Goal: Navigation & Orientation: Find specific page/section

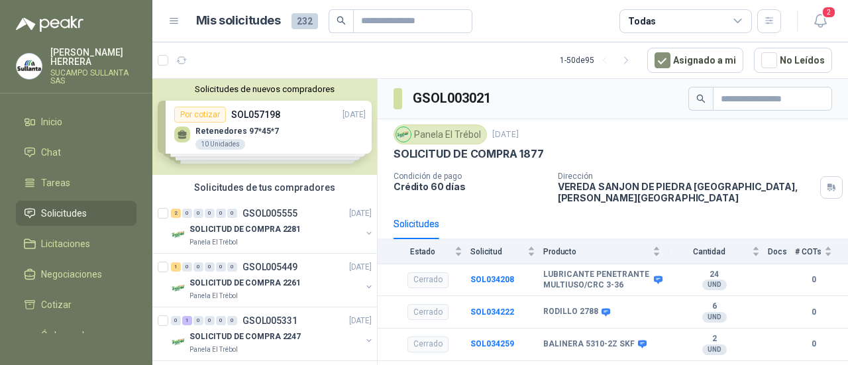
scroll to position [21, 0]
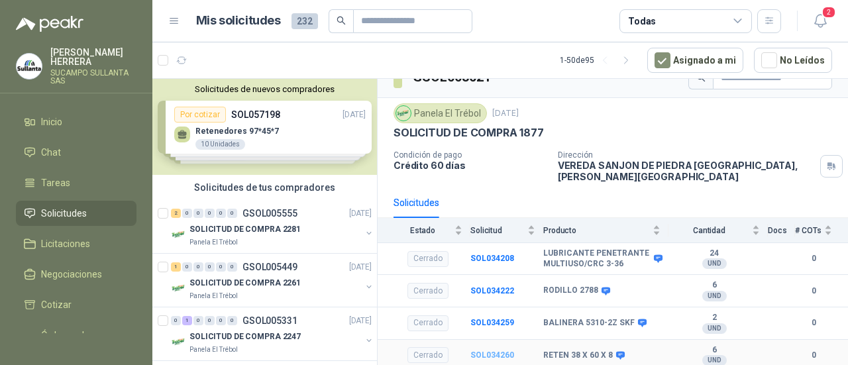
click at [494, 354] on b "SOL034260" at bounding box center [493, 355] width 44 height 9
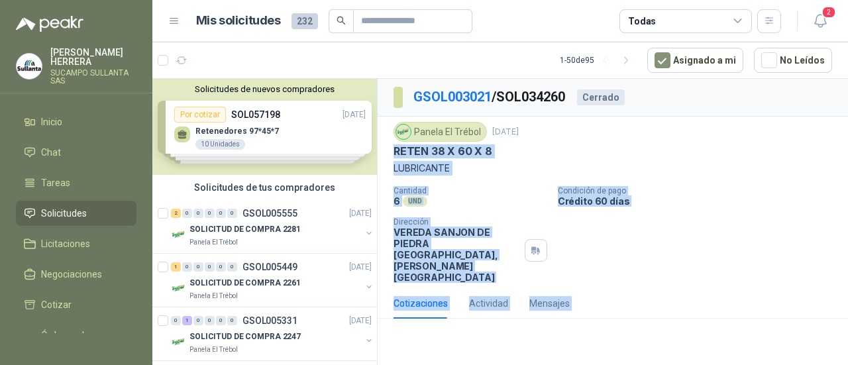
scroll to position [69, 0]
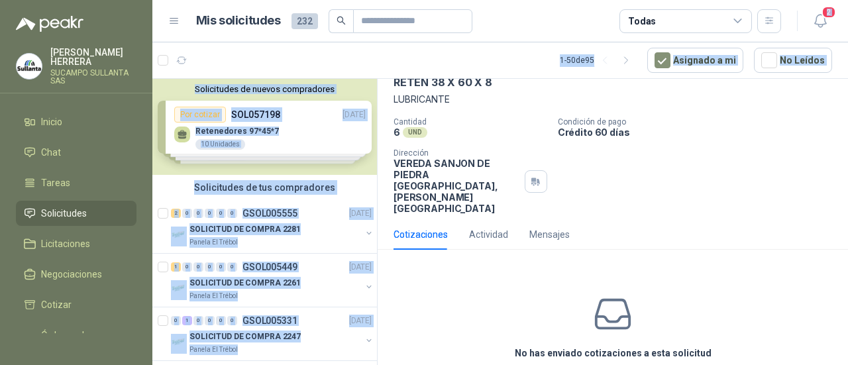
drag, startPoint x: 392, startPoint y: 156, endPoint x: 673, endPoint y: -80, distance: 367.4
click at [673, 0] on html "[PERSON_NAME] SUCAMPO SULLANTA SAS Inicio Chat Tareas Solicitudes Licitaciones …" at bounding box center [424, 182] width 848 height 365
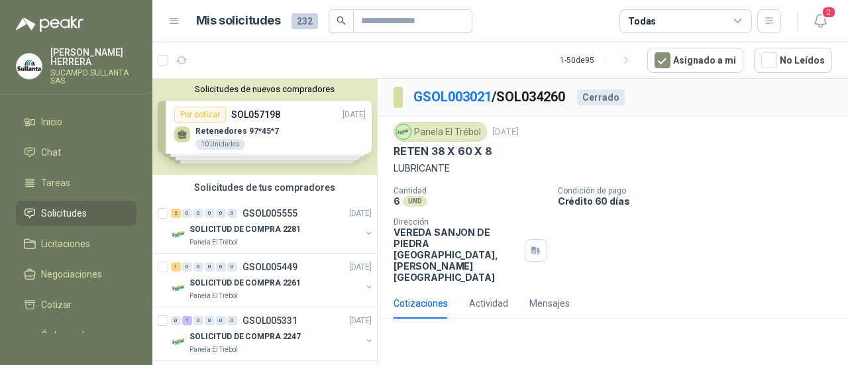
click at [443, 186] on p "Cantidad" at bounding box center [471, 190] width 154 height 9
drag, startPoint x: 392, startPoint y: 148, endPoint x: 491, endPoint y: 150, distance: 99.4
click at [491, 150] on div "Panela El Trébol [DATE] RETEN 38 X 60 X 8 LUBRICANTE Cantidad 6 UND  Condición…" at bounding box center [613, 203] width 471 height 172
copy p "RETEN 38 X 60 X 8"
click at [447, 99] on link "GSOL003021" at bounding box center [453, 97] width 78 height 16
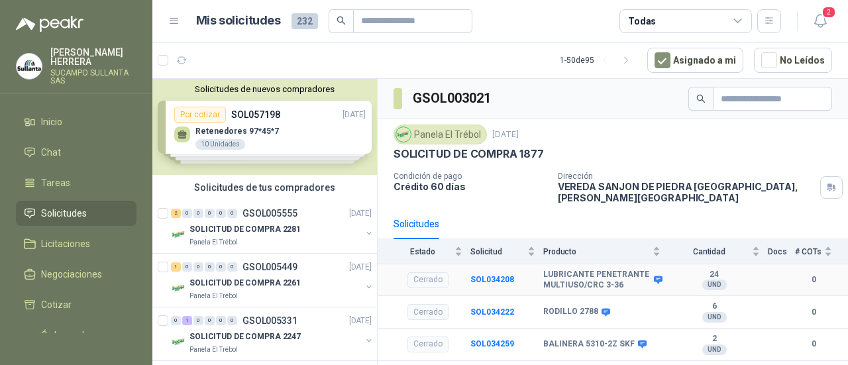
scroll to position [21, 0]
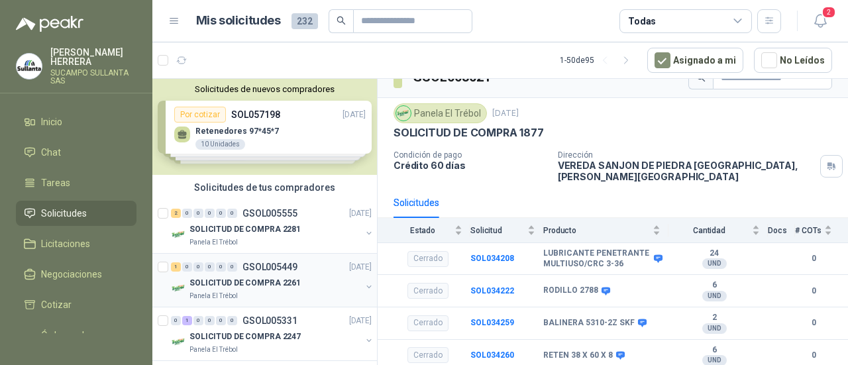
click at [265, 271] on p "GSOL005449" at bounding box center [270, 266] width 55 height 9
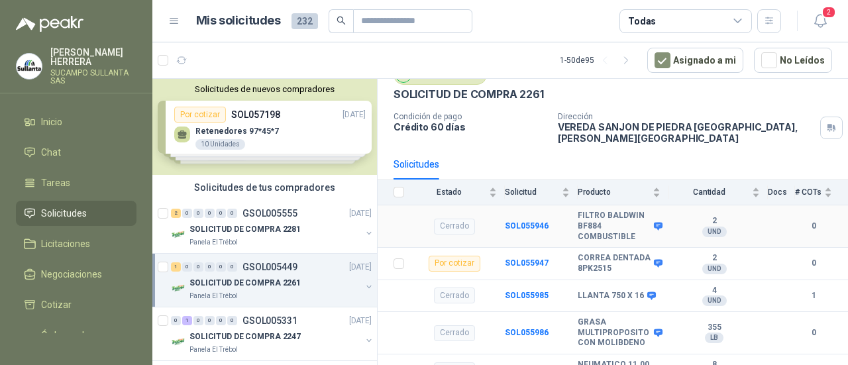
scroll to position [117, 0]
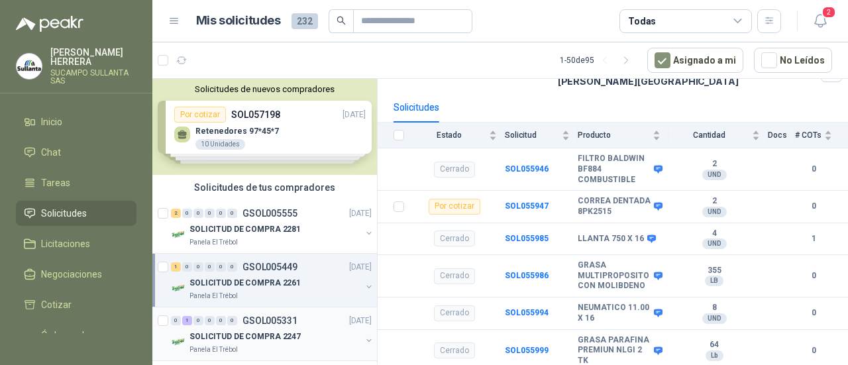
click at [243, 331] on p "SOLICITUD DE COMPRA 2247" at bounding box center [245, 337] width 111 height 13
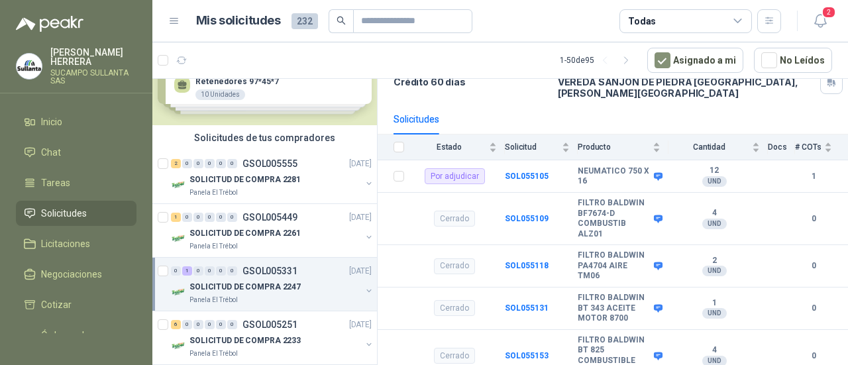
scroll to position [133, 0]
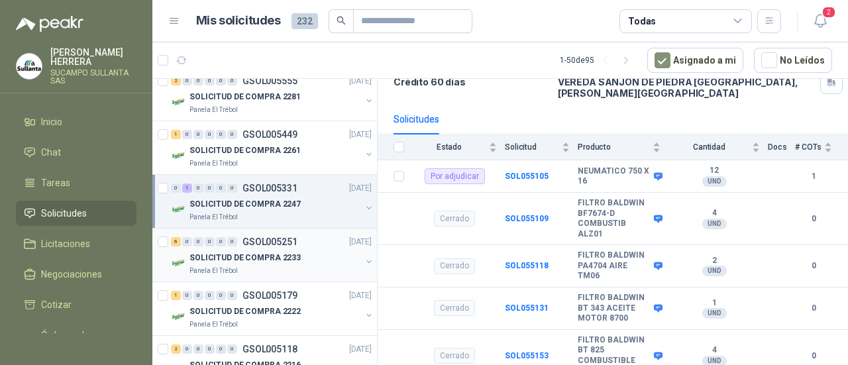
drag, startPoint x: 289, startPoint y: 253, endPoint x: 297, endPoint y: 246, distance: 10.4
click at [290, 253] on p "SOLICITUD DE COMPRA 2233" at bounding box center [245, 258] width 111 height 13
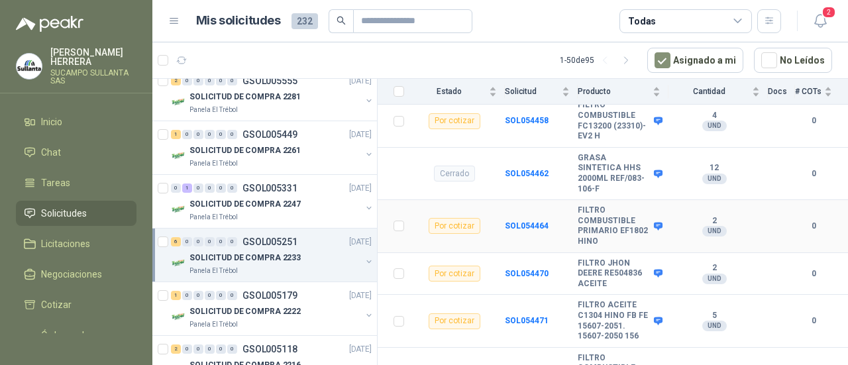
scroll to position [303, 0]
